Goal: Information Seeking & Learning: Find specific fact

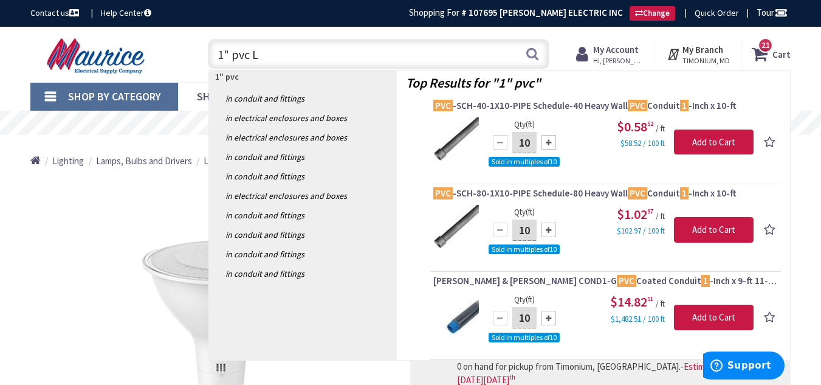
type input "1" pvc LB"
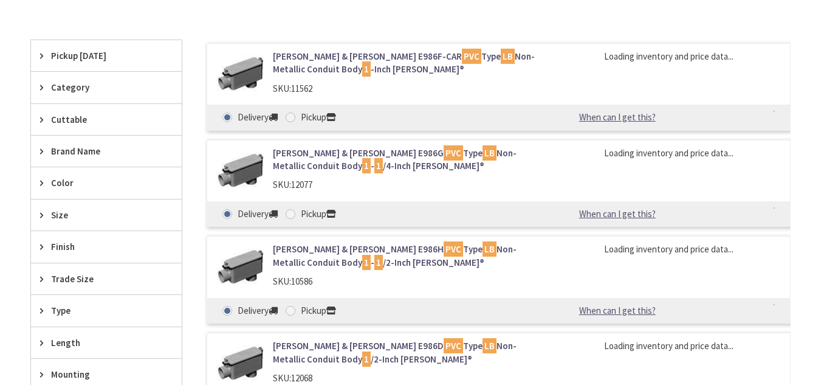
type input "Benz Ct, [GEOGRAPHIC_DATA], [GEOGRAPHIC_DATA]"
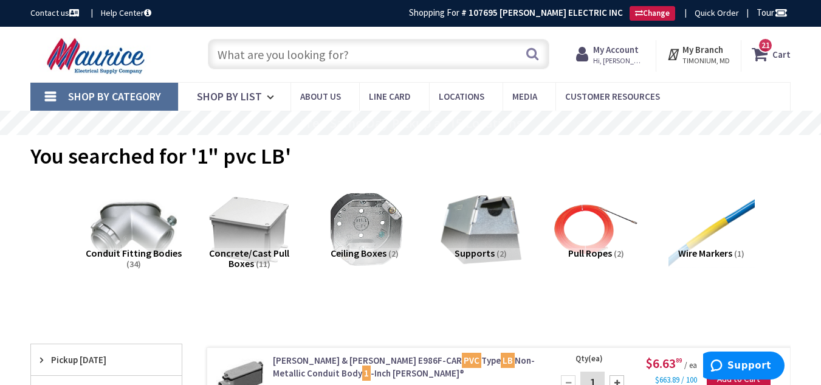
click at [274, 55] on input "text" at bounding box center [378, 54] width 341 height 30
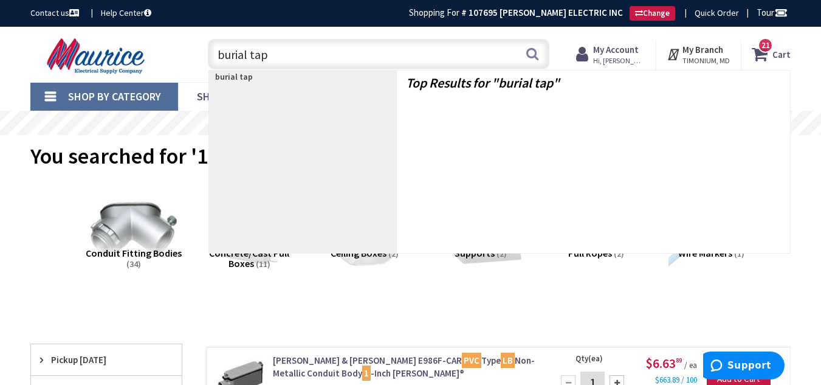
type input "burial tape"
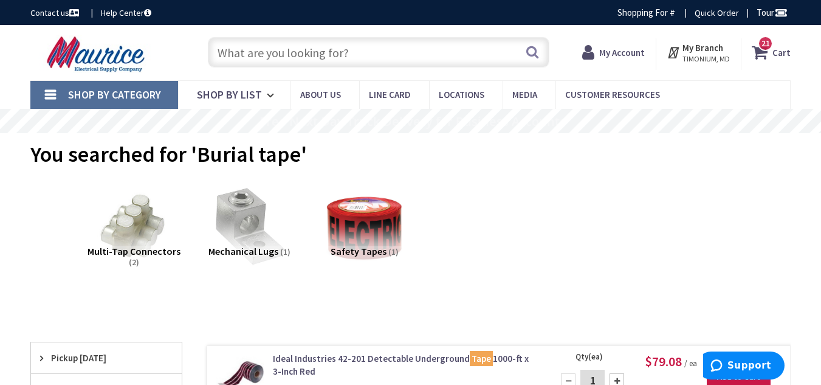
click at [306, 52] on input "text" at bounding box center [378, 52] width 341 height 30
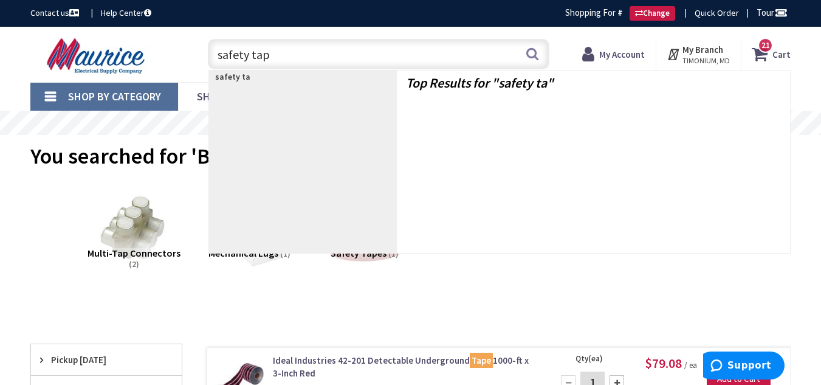
type input "safety tape"
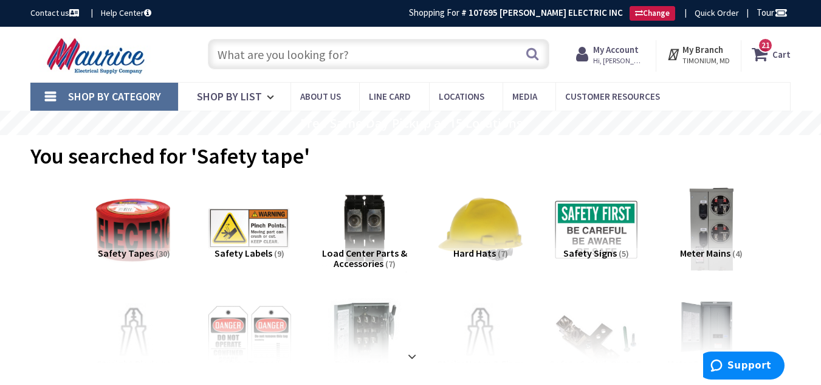
click at [317, 54] on input "text" at bounding box center [378, 54] width 341 height 30
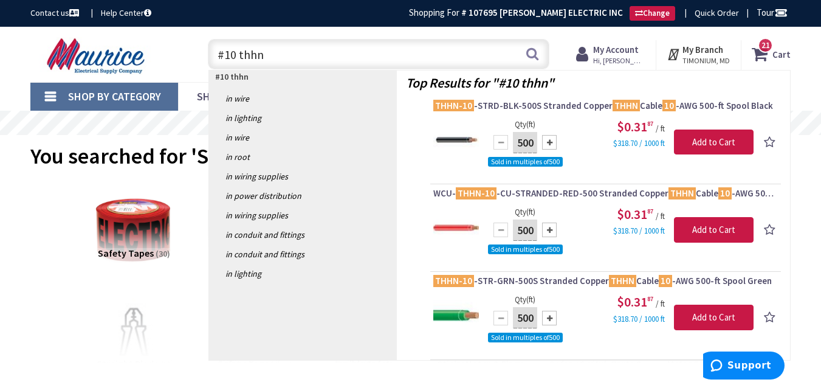
type input "#10 thhn"
